Goal: Information Seeking & Learning: Learn about a topic

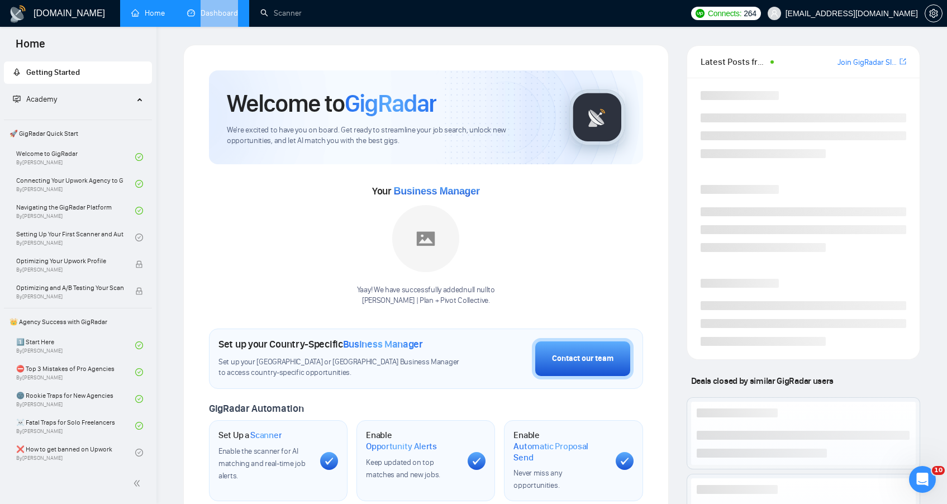
click at [208, 24] on li "Dashboard" at bounding box center [212, 13] width 73 height 27
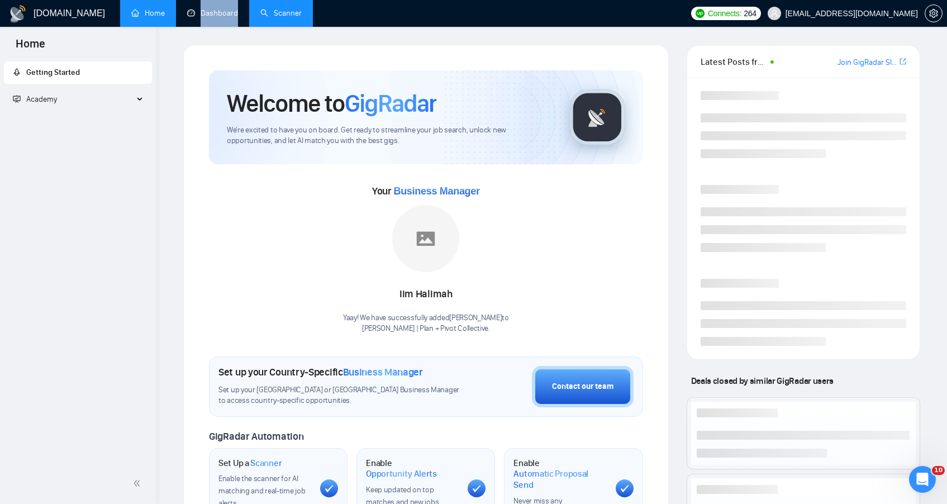
click at [279, 12] on link "Scanner" at bounding box center [280, 12] width 41 height 9
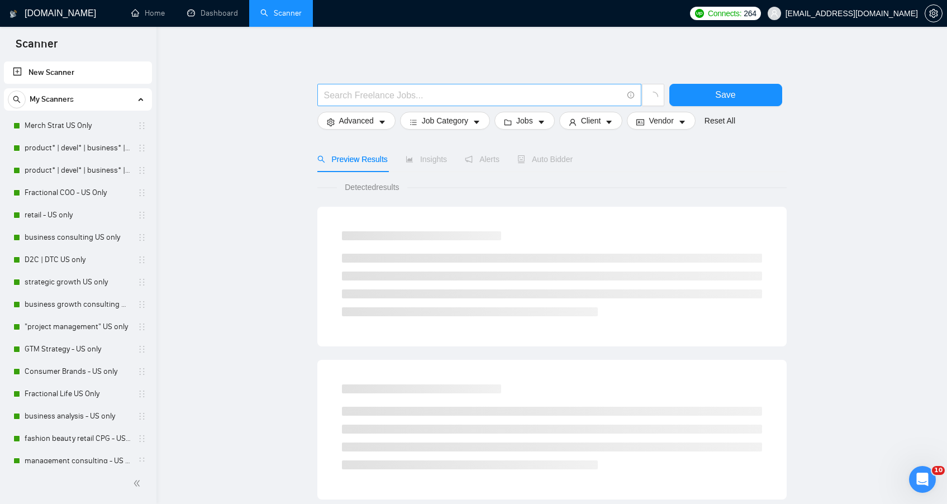
click at [381, 94] on input "text" at bounding box center [473, 95] width 298 height 14
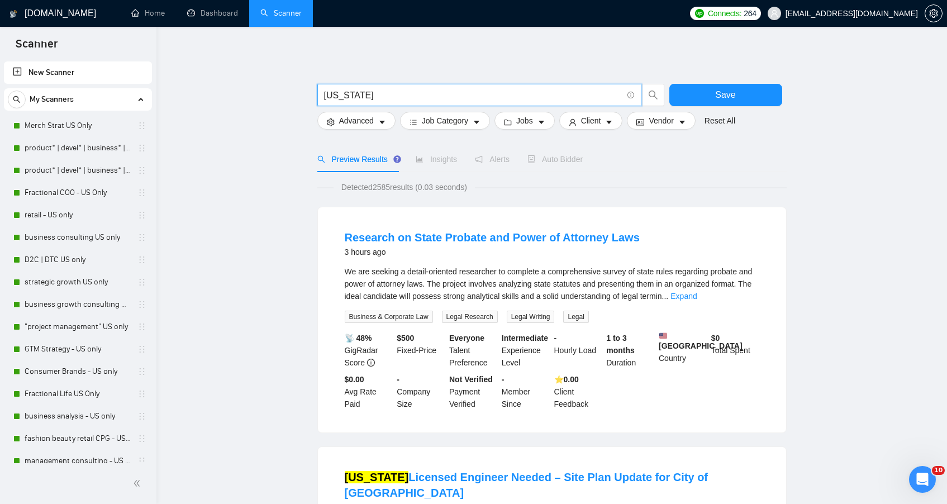
type input "[US_STATE]"
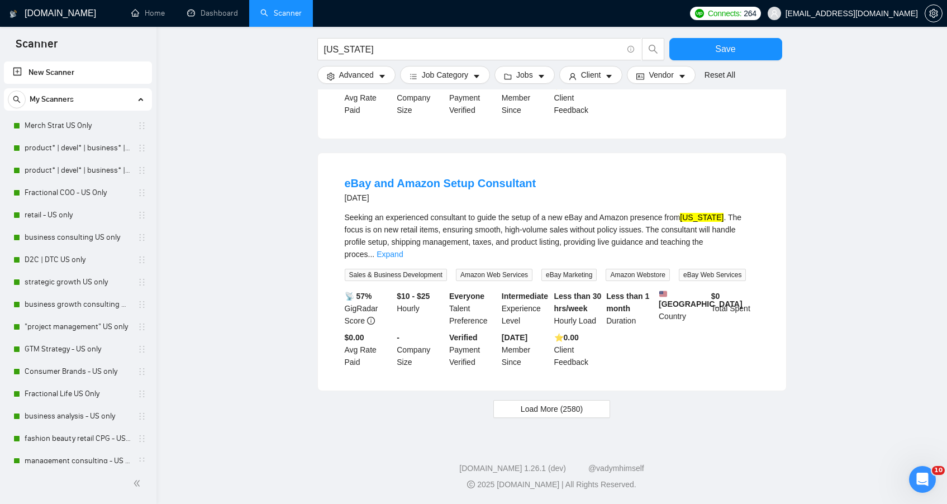
scroll to position [1055, 0]
click at [523, 407] on span "Load More (2580)" at bounding box center [551, 409] width 62 height 12
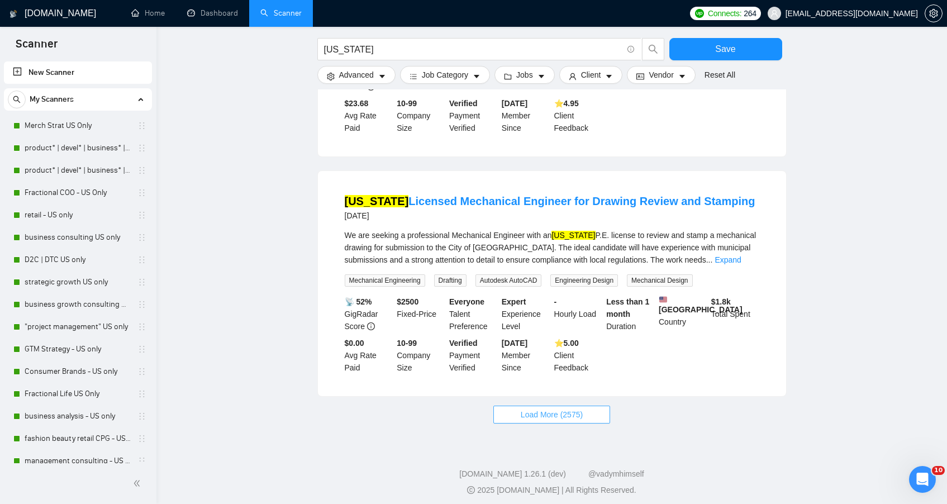
scroll to position [2306, 0]
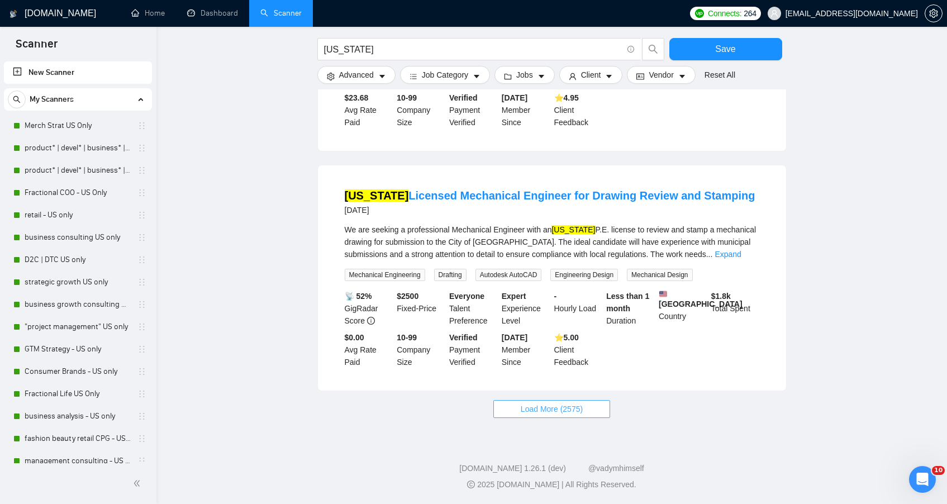
click at [523, 407] on span "Load More (2575)" at bounding box center [551, 409] width 62 height 12
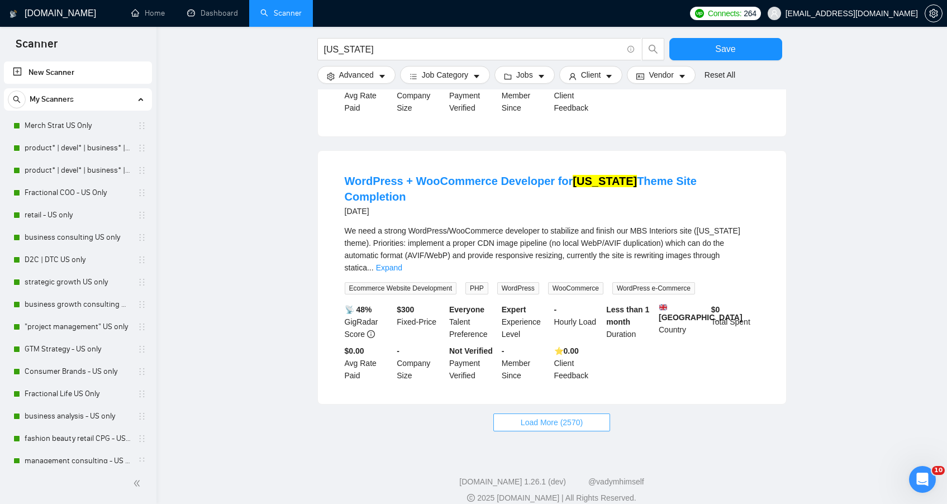
scroll to position [3550, 0]
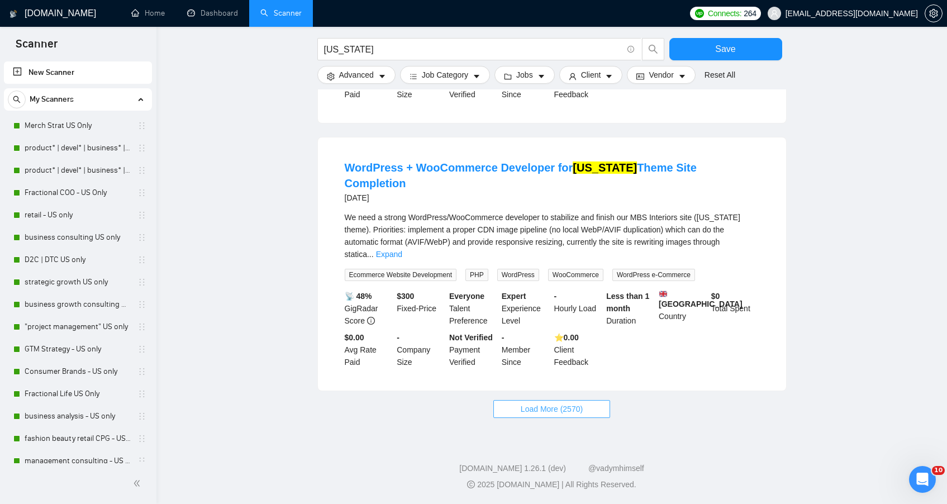
click at [523, 407] on span "Load More (2570)" at bounding box center [551, 409] width 62 height 12
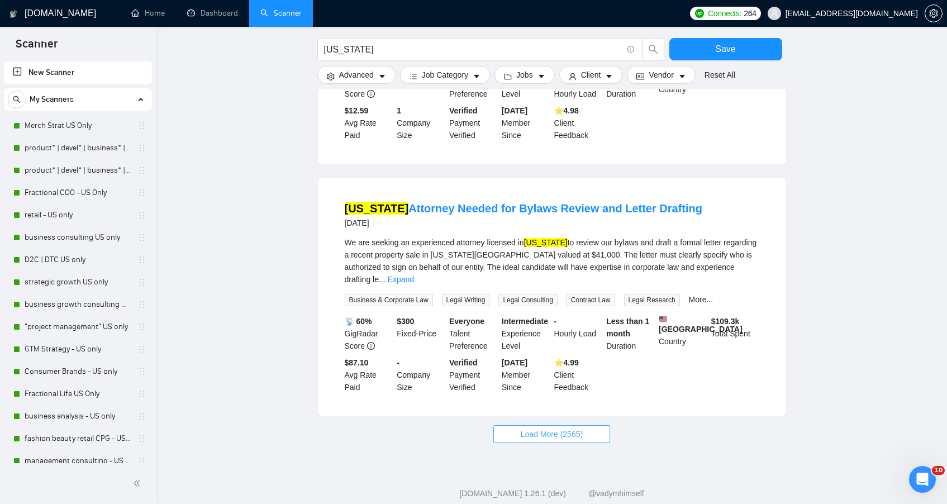
scroll to position [4785, 0]
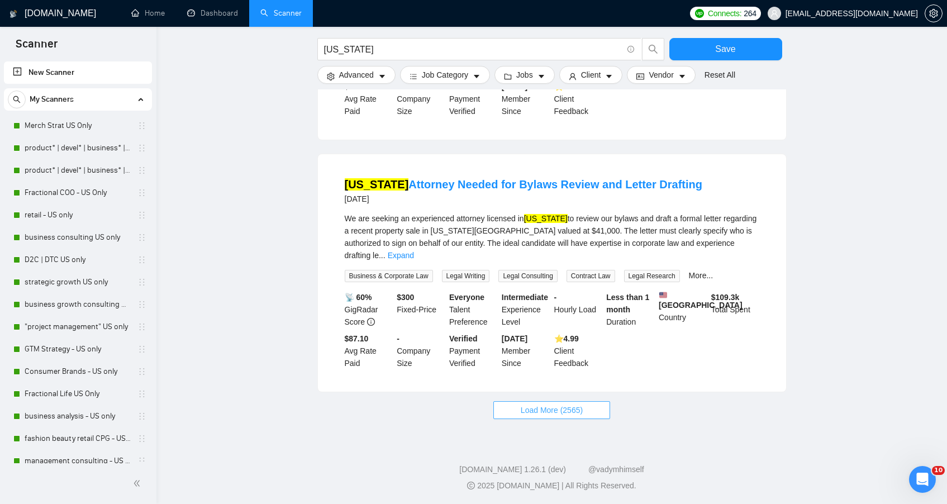
click at [523, 407] on span "Load More (2565)" at bounding box center [551, 410] width 62 height 12
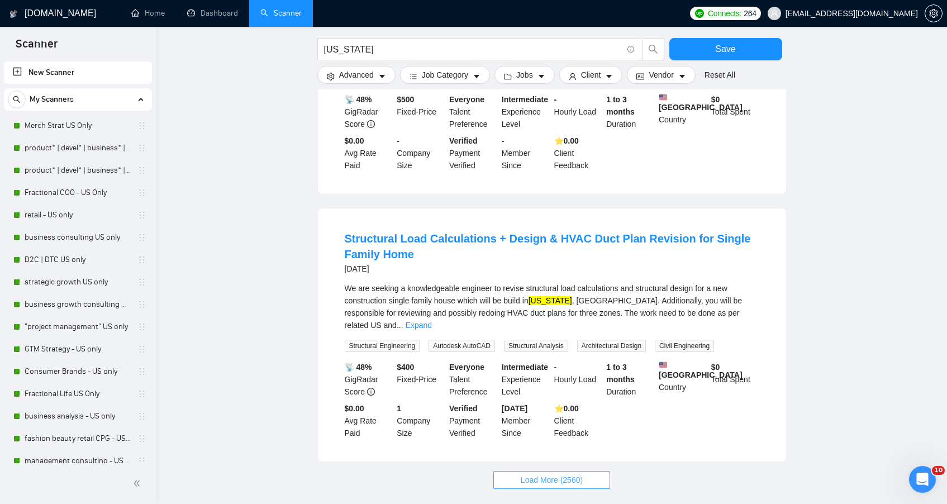
scroll to position [6036, 0]
